Goal: Information Seeking & Learning: Learn about a topic

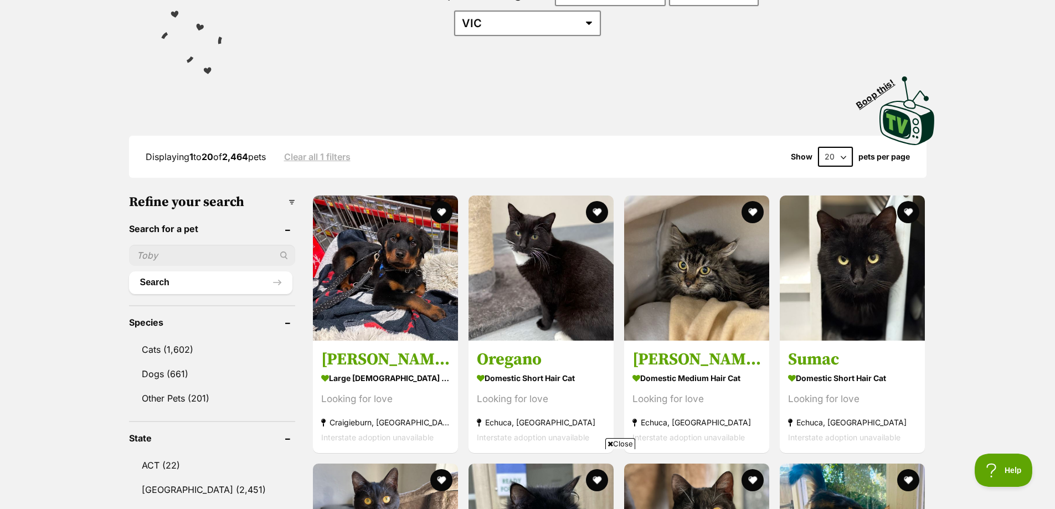
scroll to position [55, 0]
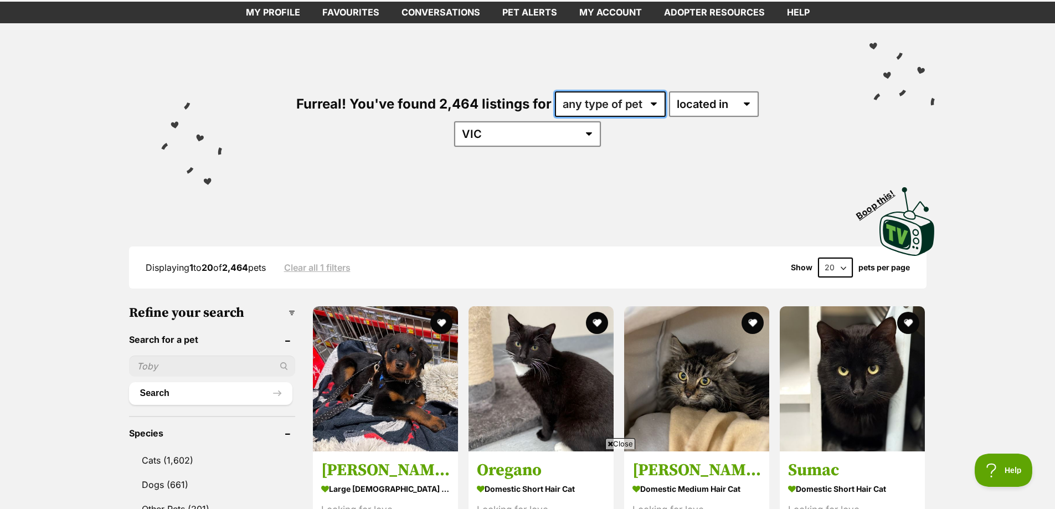
drag, startPoint x: 585, startPoint y: 101, endPoint x: 572, endPoint y: 113, distance: 18.4
click at [585, 101] on select "any type of pet cats dogs other pets" at bounding box center [610, 103] width 111 height 25
select select "Cats"
click at [555, 91] on select "any type of pet cats dogs other pets" at bounding box center [610, 103] width 111 height 25
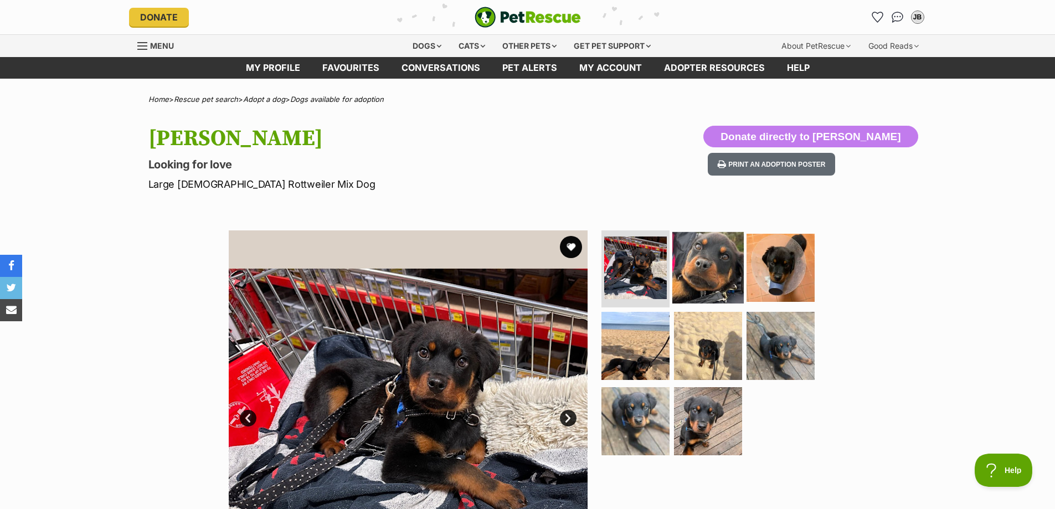
click at [704, 277] on img at bounding box center [707, 267] width 71 height 71
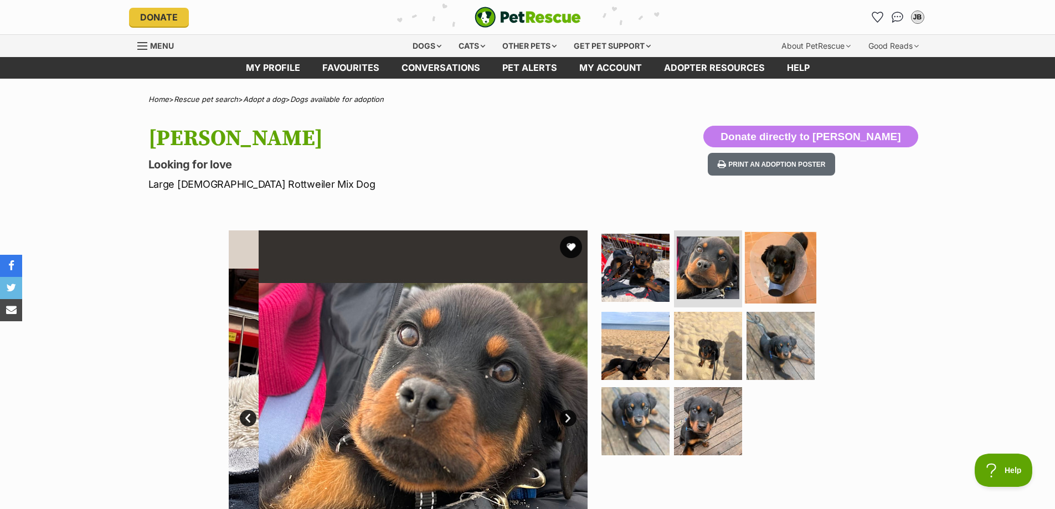
click at [779, 289] on img at bounding box center [780, 267] width 71 height 71
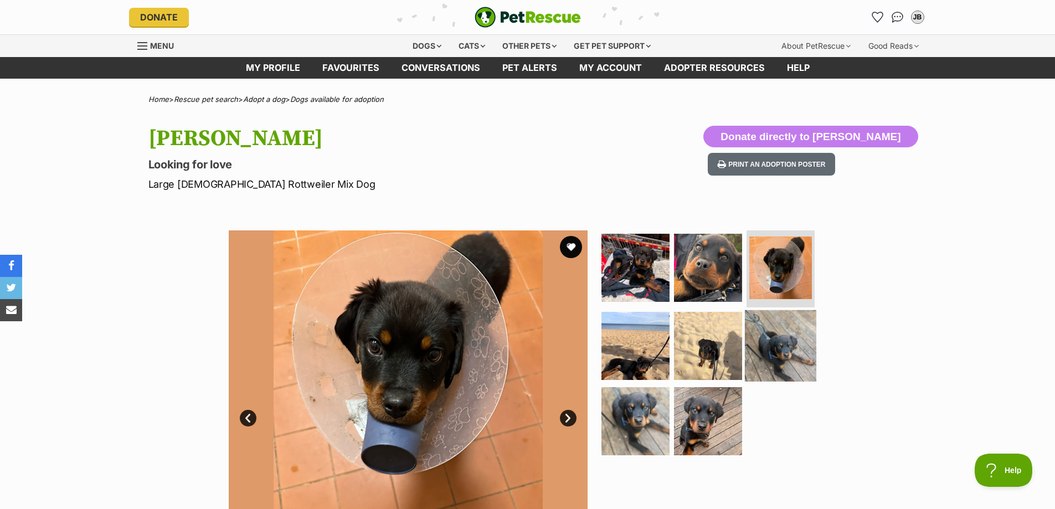
click at [767, 356] on img at bounding box center [780, 345] width 71 height 71
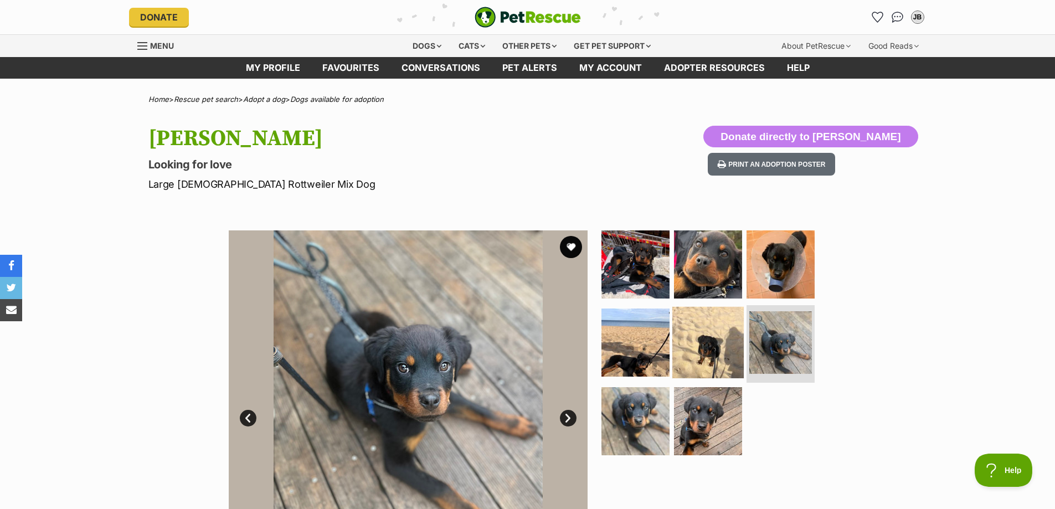
click at [700, 359] on img at bounding box center [707, 342] width 71 height 71
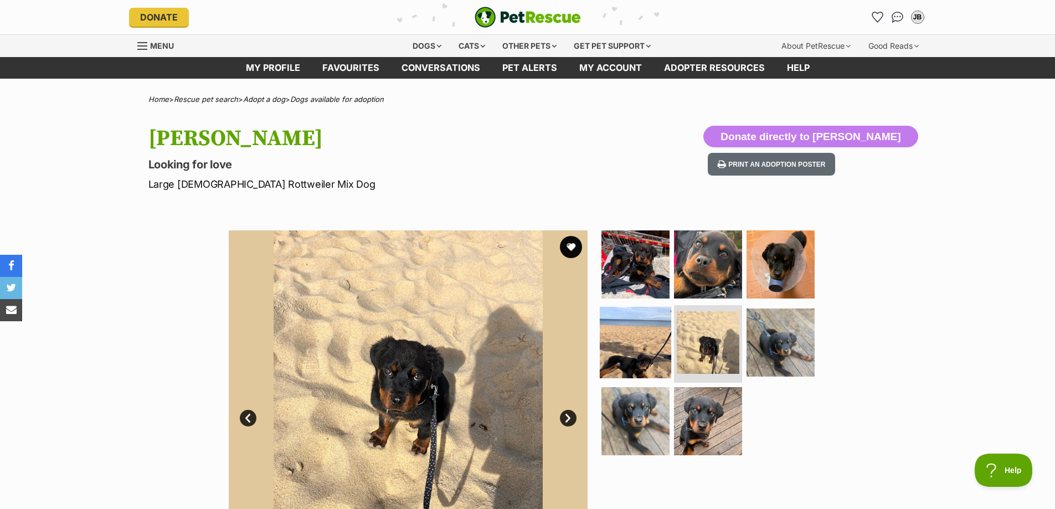
click at [658, 363] on img at bounding box center [635, 342] width 71 height 71
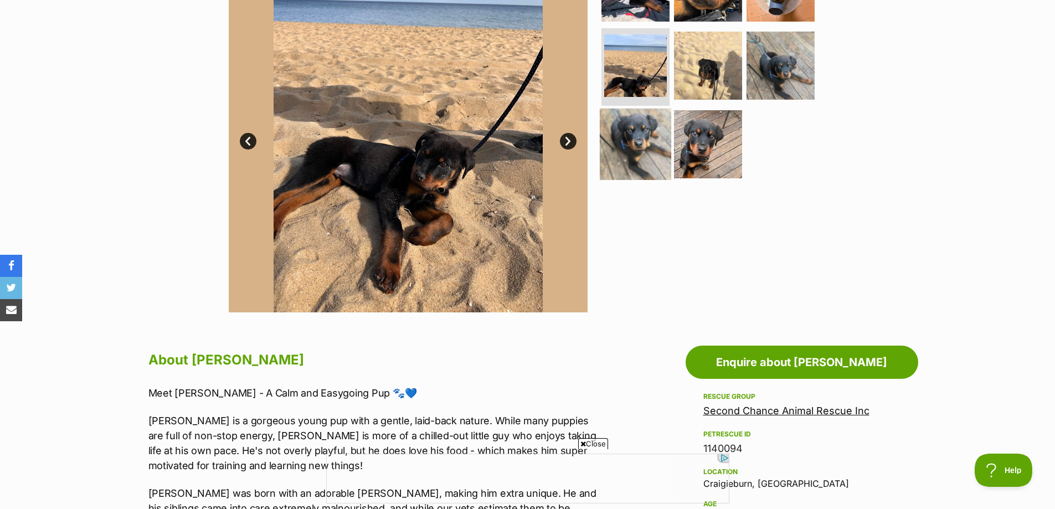
scroll to position [111, 0]
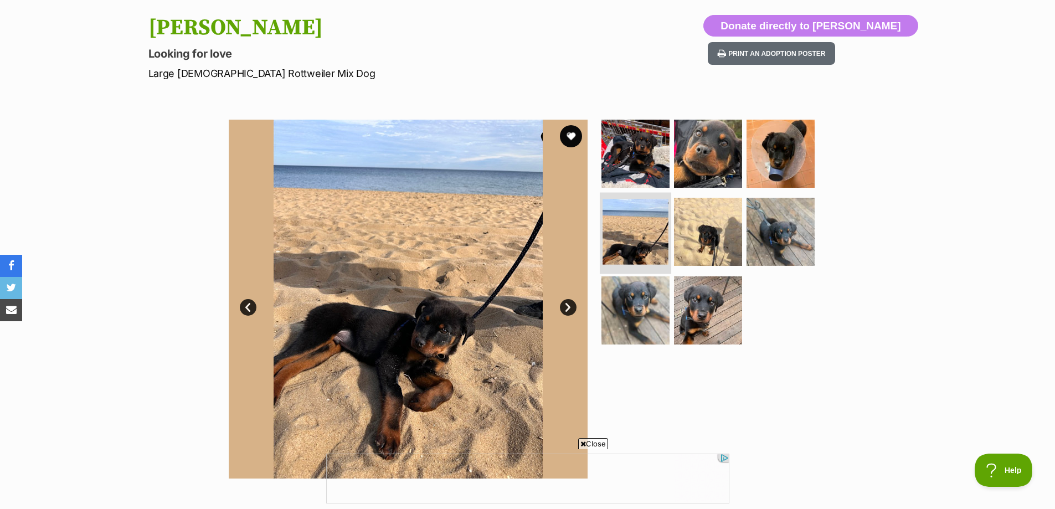
click at [656, 225] on img at bounding box center [636, 232] width 66 height 66
click at [649, 173] on img at bounding box center [635, 152] width 71 height 71
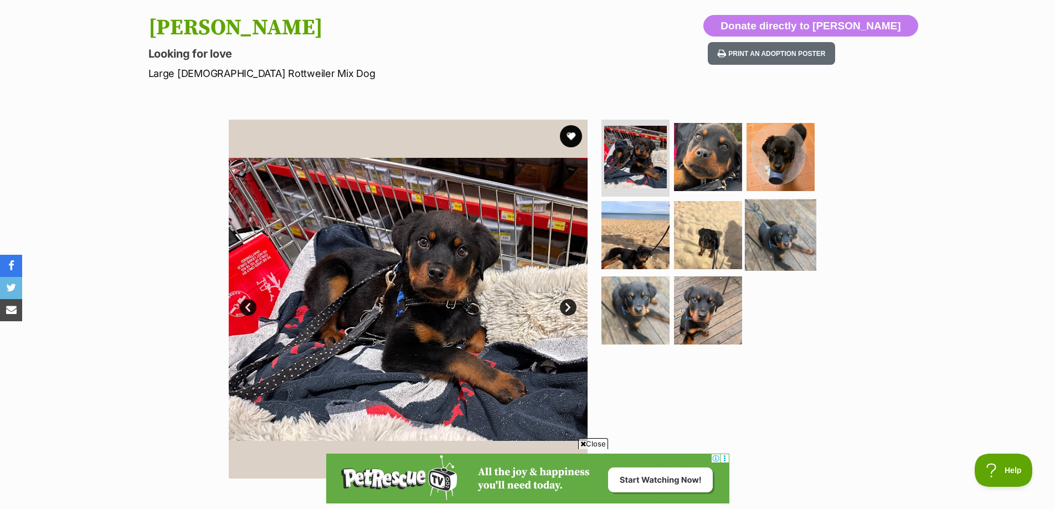
scroll to position [0, 0]
click at [726, 235] on img at bounding box center [707, 234] width 71 height 71
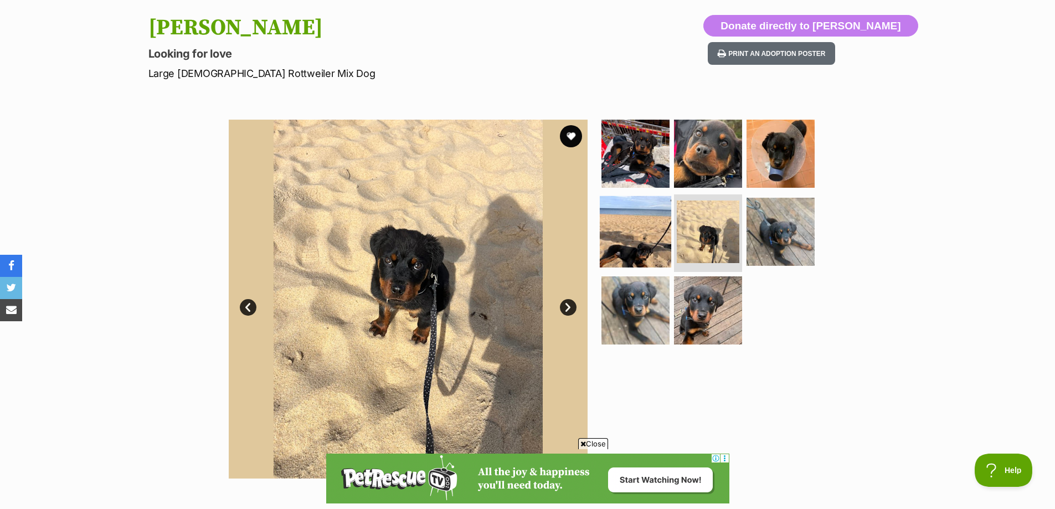
click at [660, 245] on img at bounding box center [635, 231] width 71 height 71
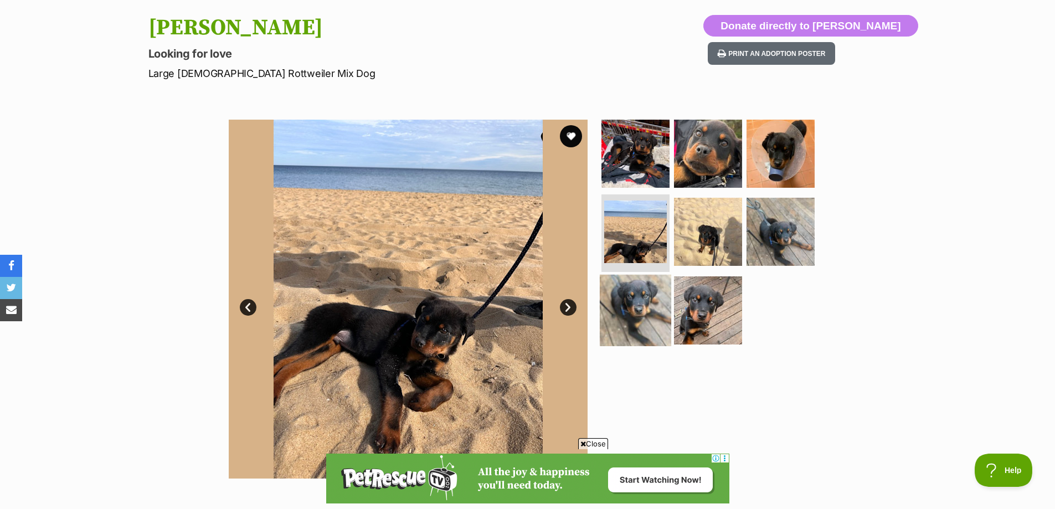
click at [656, 310] on img at bounding box center [635, 310] width 71 height 71
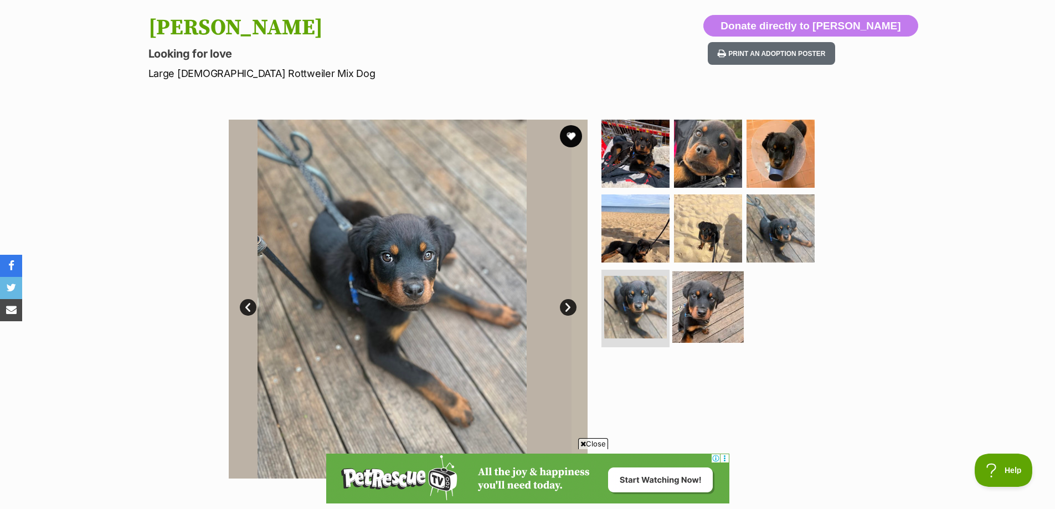
click at [727, 303] on img at bounding box center [707, 306] width 71 height 71
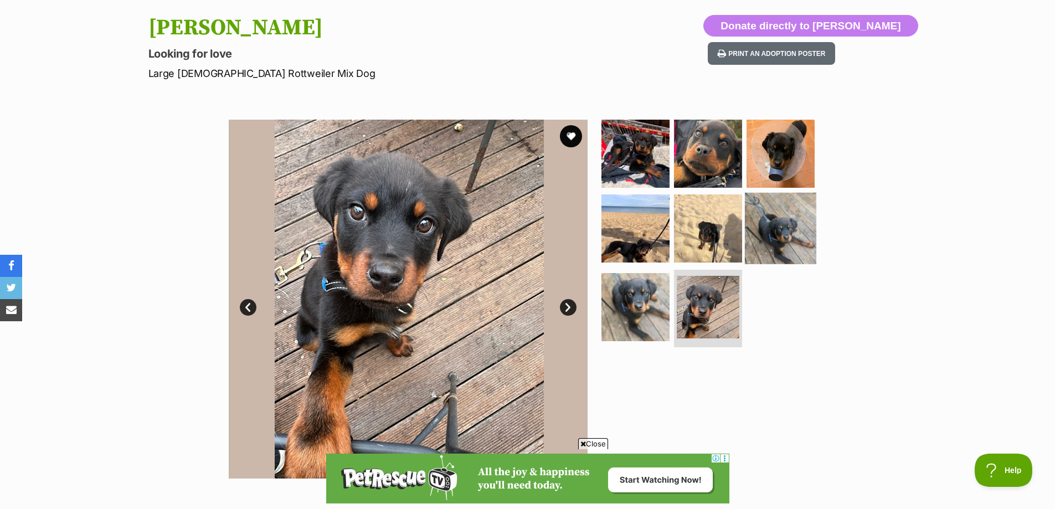
click at [770, 237] on img at bounding box center [780, 228] width 71 height 71
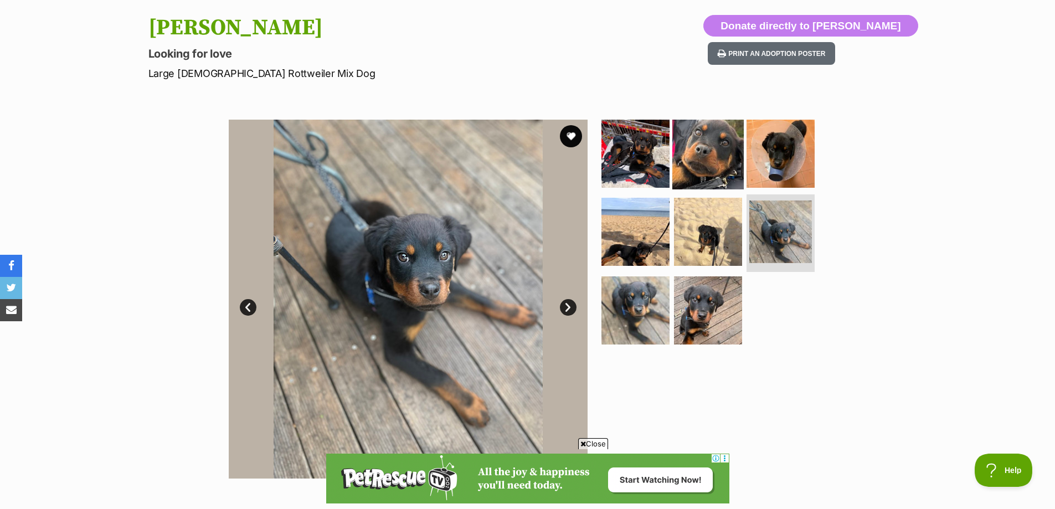
click at [724, 163] on img at bounding box center [707, 152] width 71 height 71
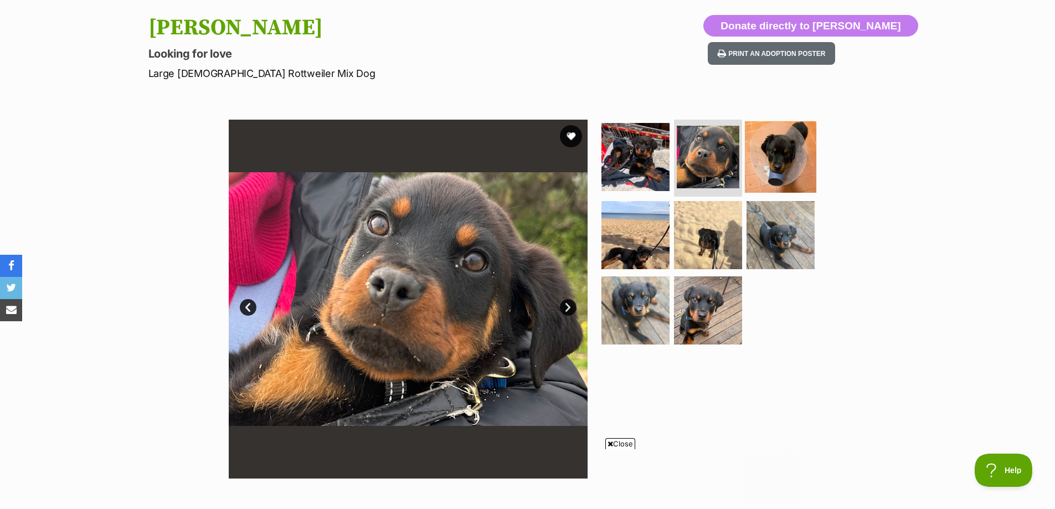
click at [800, 156] on img at bounding box center [780, 156] width 71 height 71
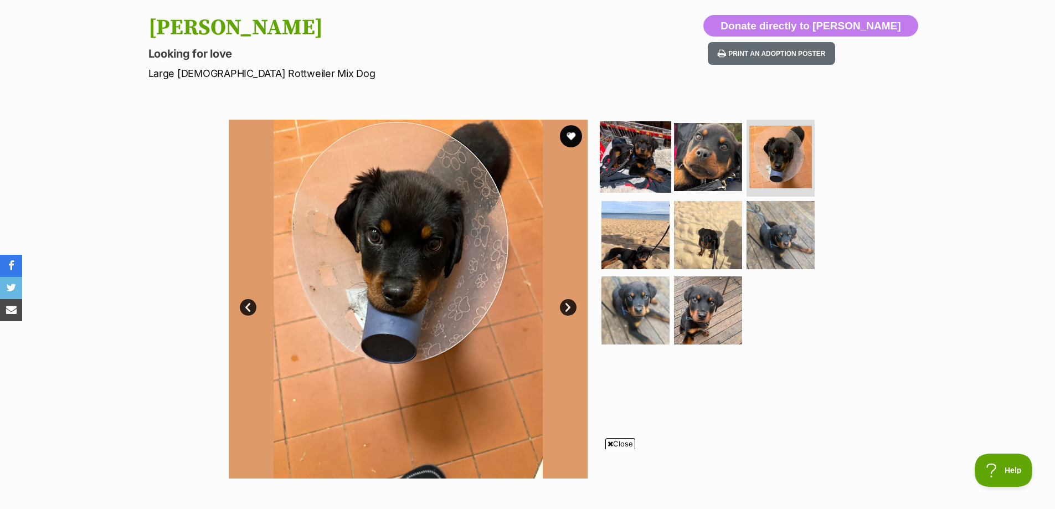
click at [642, 168] on img at bounding box center [635, 156] width 71 height 71
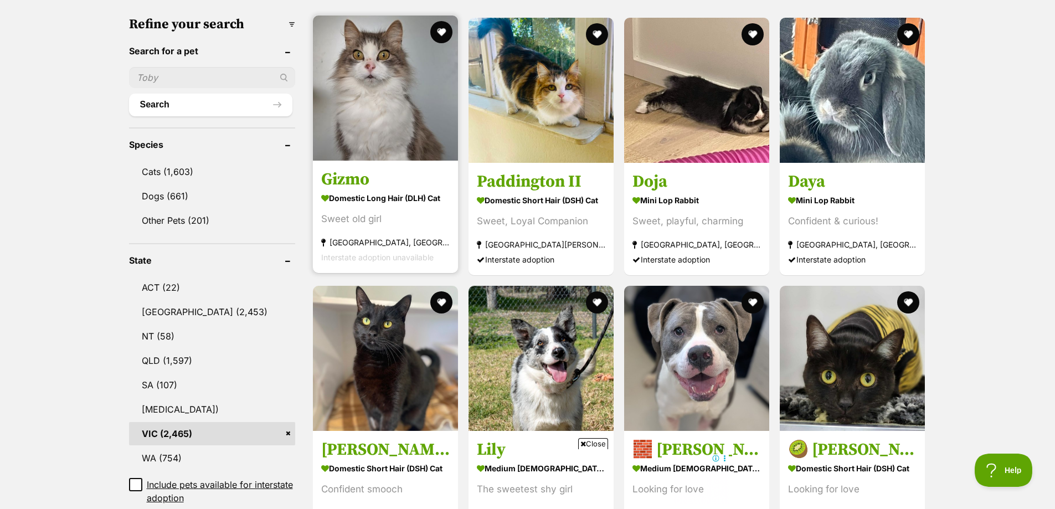
scroll to position [277, 0]
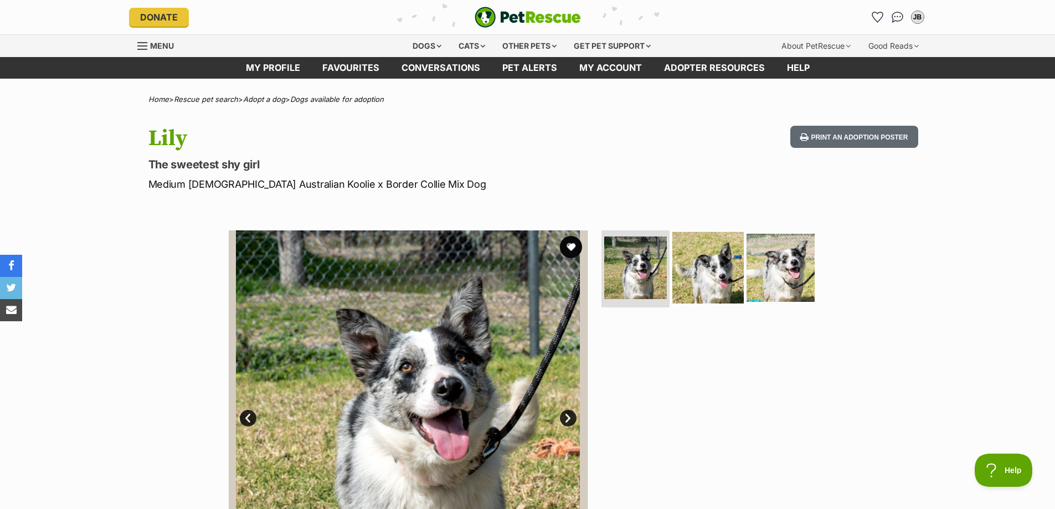
click at [707, 274] on img at bounding box center [707, 267] width 71 height 71
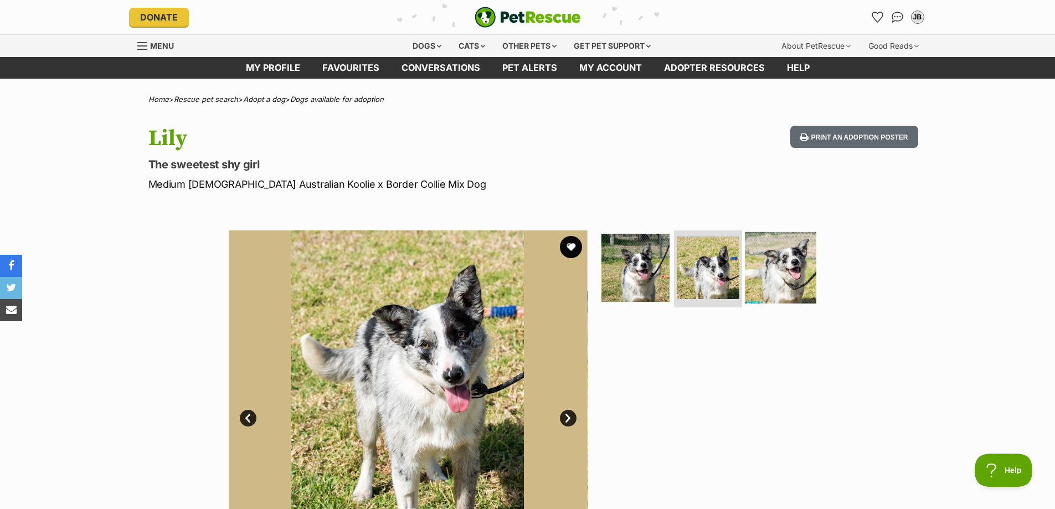
click at [793, 260] on img at bounding box center [780, 267] width 71 height 71
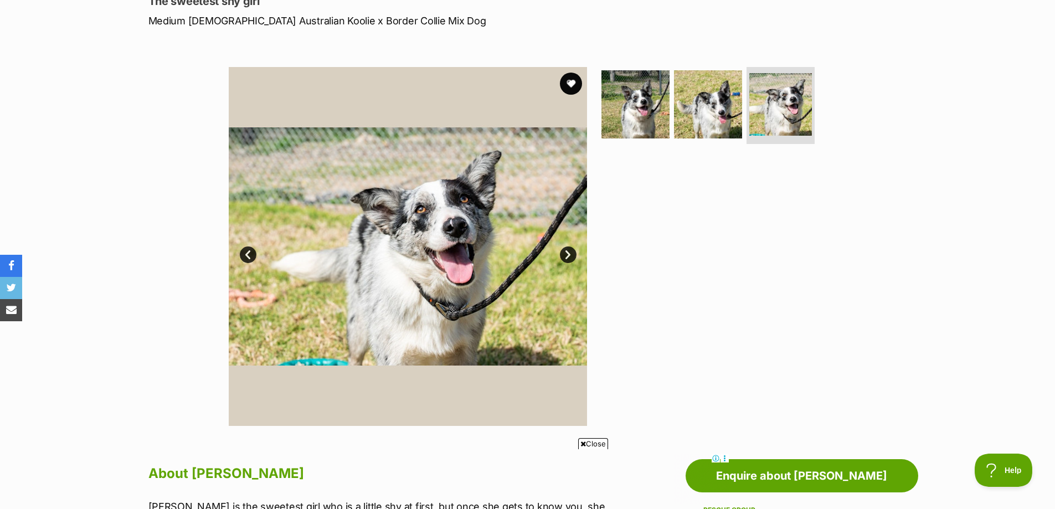
scroll to position [55, 0]
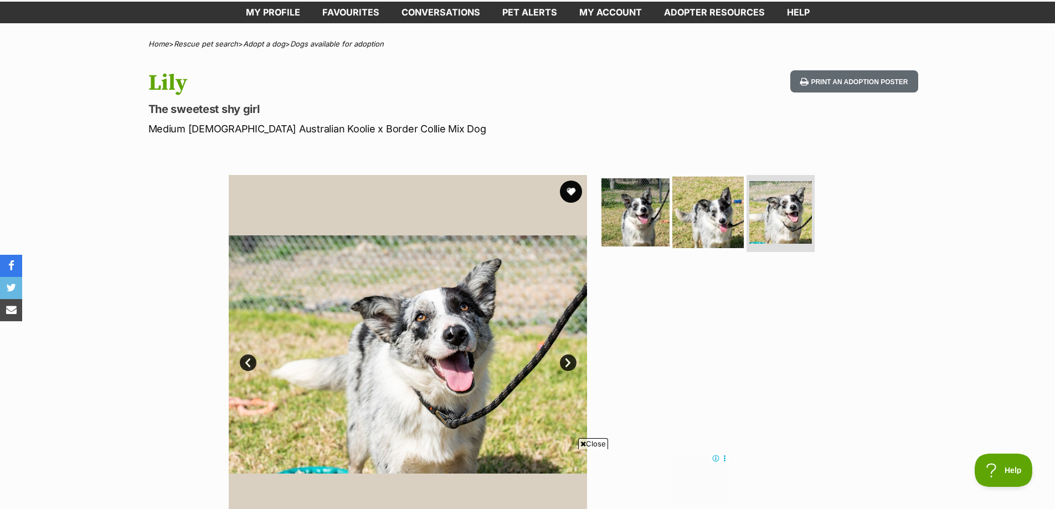
click at [705, 208] on img at bounding box center [707, 211] width 71 height 71
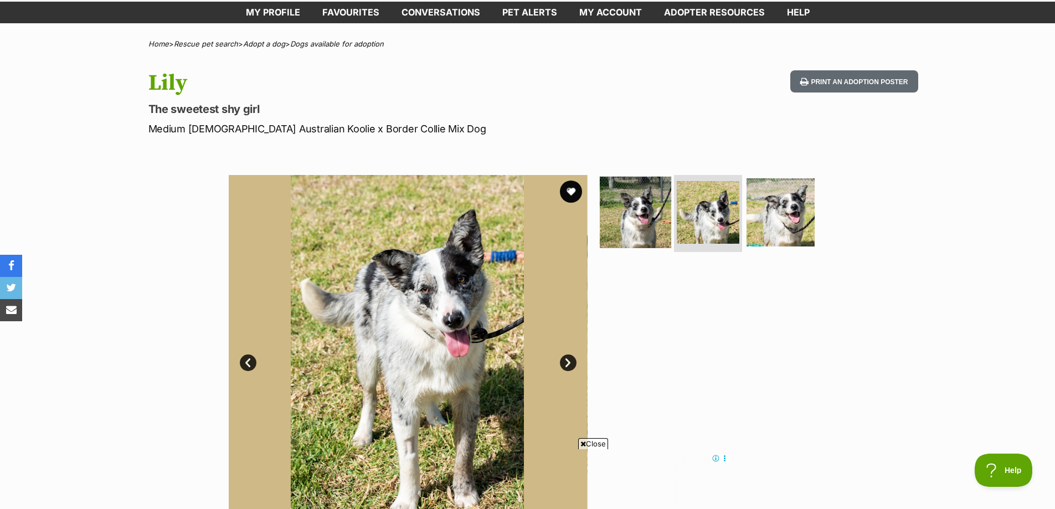
click at [632, 225] on img at bounding box center [635, 211] width 71 height 71
